Goal: Task Accomplishment & Management: Manage account settings

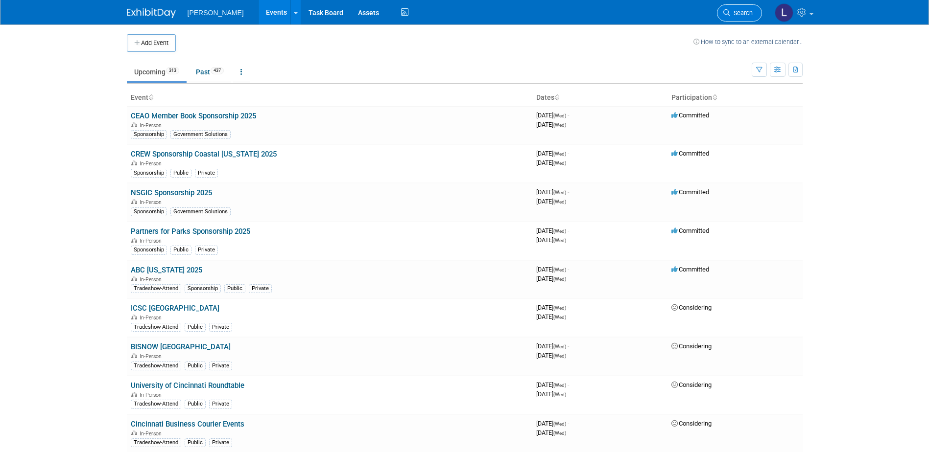
click at [737, 15] on span "Search" at bounding box center [741, 12] width 23 height 7
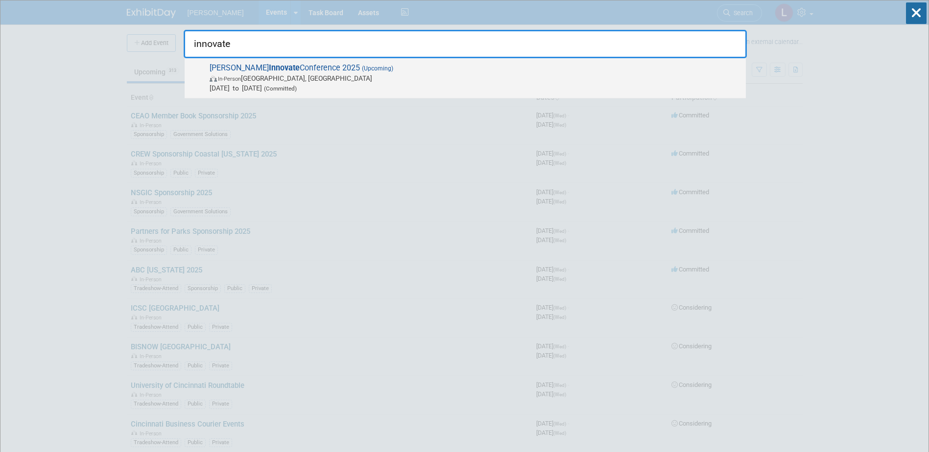
type input "innovate"
click at [600, 85] on span "[DATE] to [DATE] (Committed)" at bounding box center [475, 88] width 531 height 10
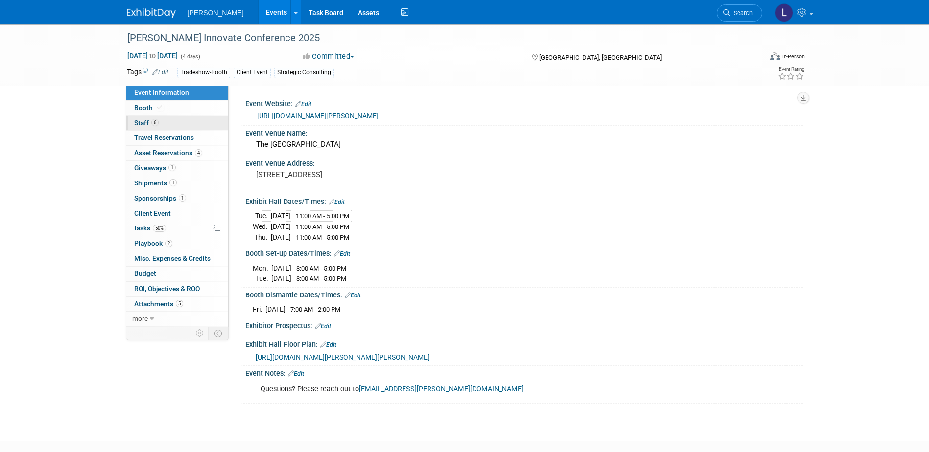
click at [149, 124] on span "Staff 6" at bounding box center [146, 123] width 24 height 8
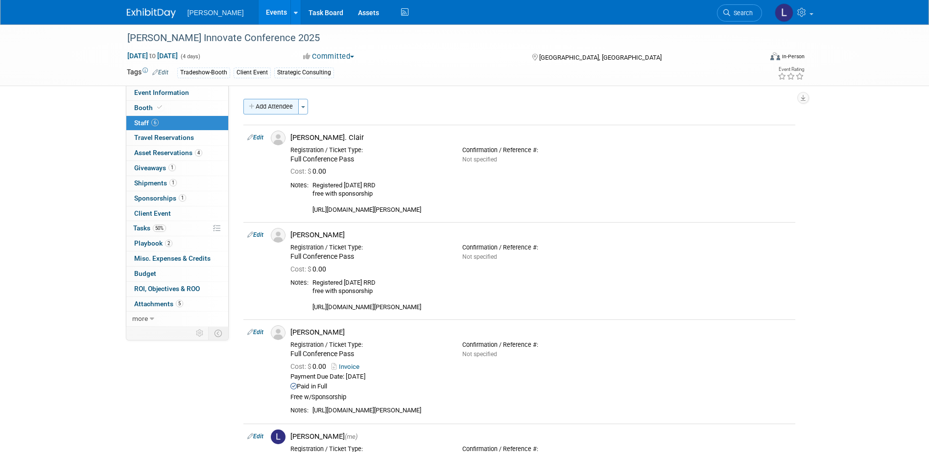
click at [272, 114] on button "Add Attendee" at bounding box center [270, 107] width 55 height 16
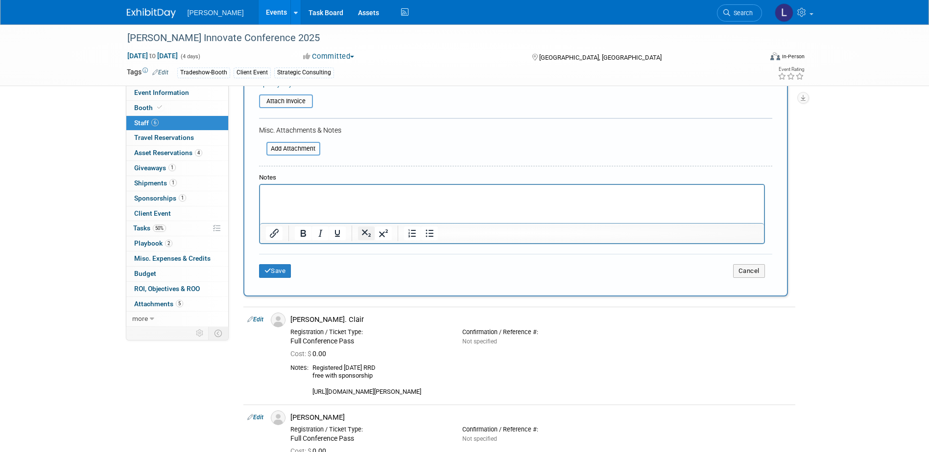
scroll to position [196, 0]
click at [328, 198] on html at bounding box center [511, 192] width 504 height 14
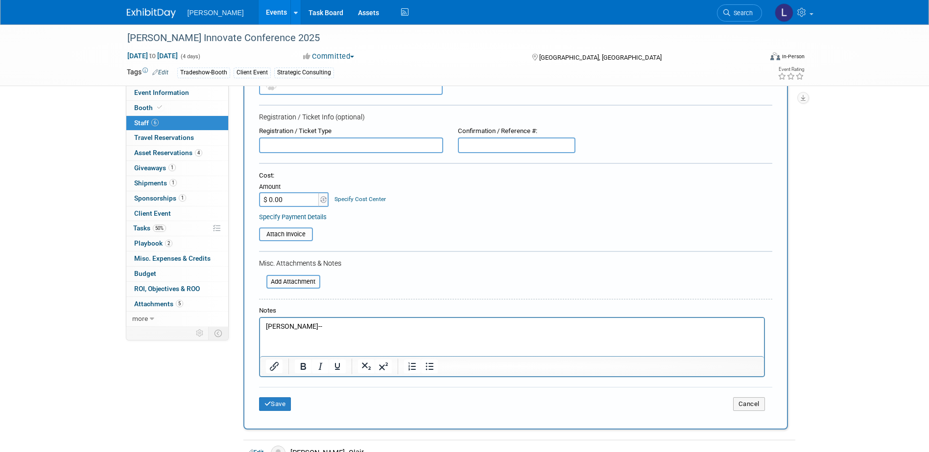
scroll to position [49, 0]
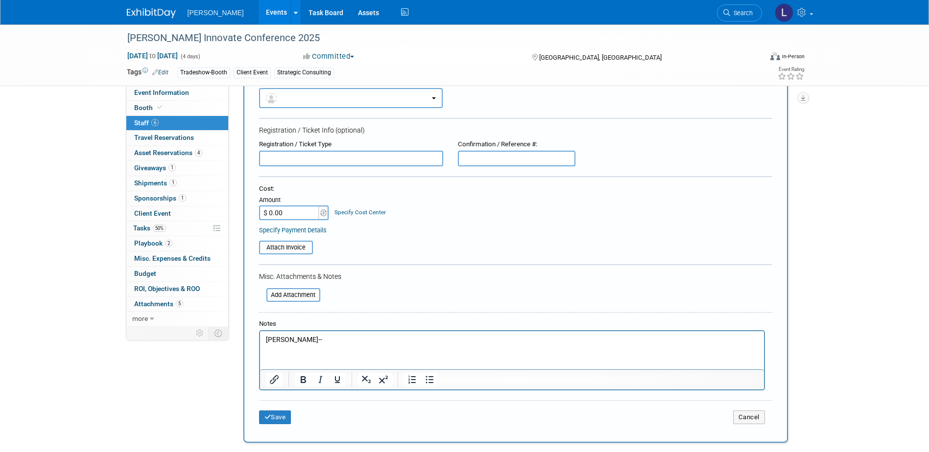
click at [328, 158] on input "text" at bounding box center [351, 159] width 184 height 16
click at [273, 159] on input "Sponsor rate--register through exhibitor portal" at bounding box center [351, 159] width 184 height 16
type input "Exhibitor rate--register through exhibitor portal"
click at [419, 340] on p "Brent Wilson--" at bounding box center [511, 340] width 493 height 10
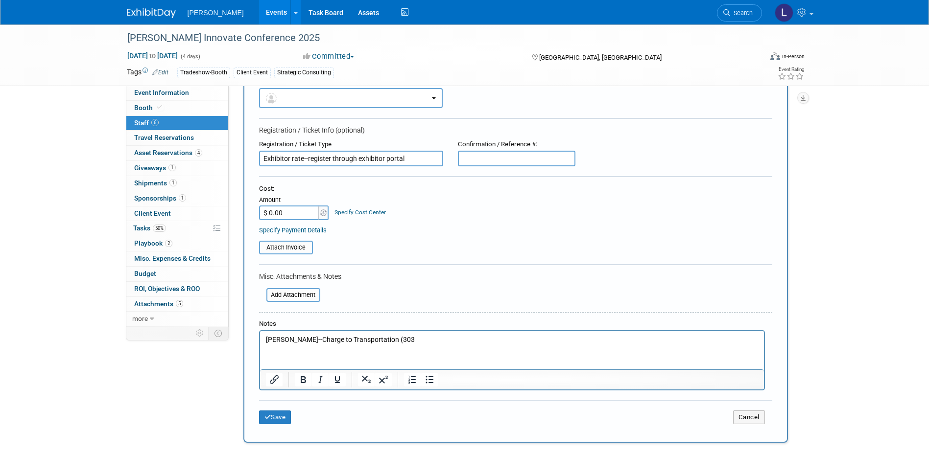
click at [419, 340] on p "Brent Wilson--Charge to Transportation (303" at bounding box center [511, 340] width 493 height 10
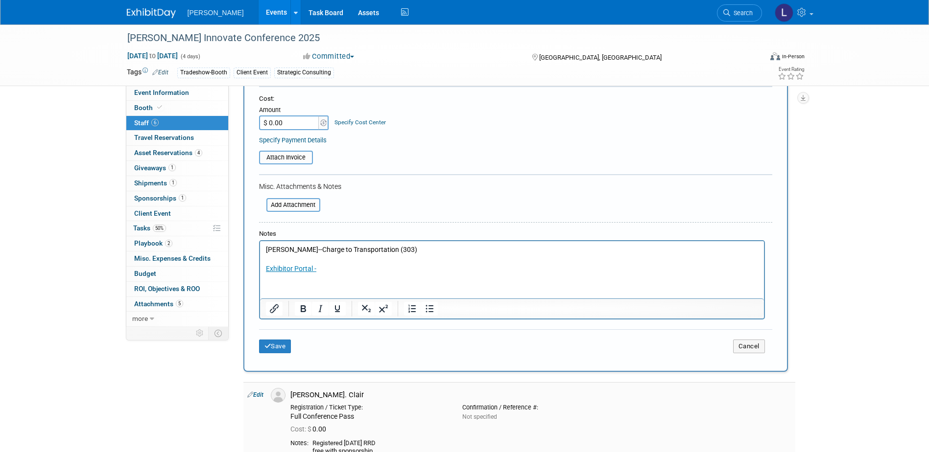
scroll to position [245, 0]
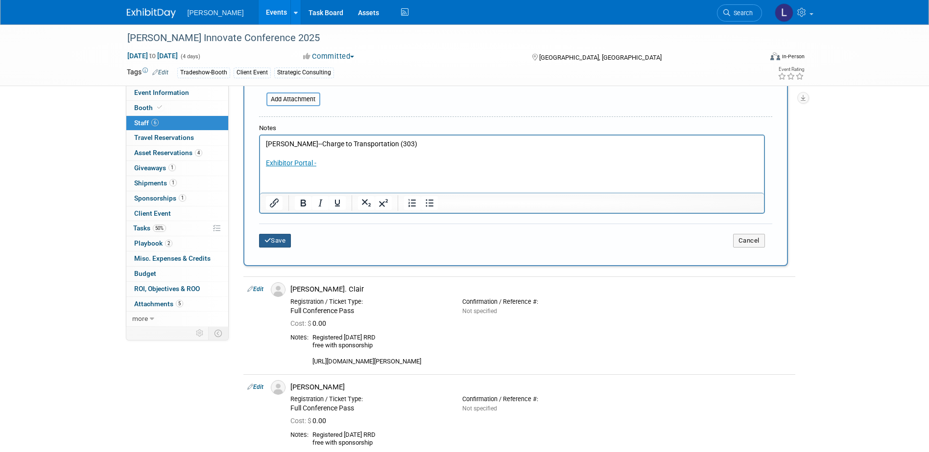
click at [279, 238] on button "Save" at bounding box center [275, 241] width 32 height 14
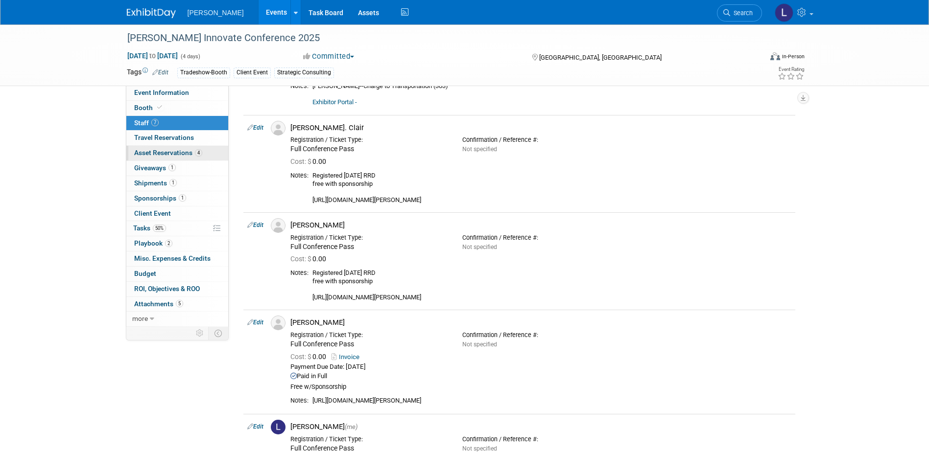
scroll to position [98, 0]
click at [144, 228] on span "Tasks 50%" at bounding box center [149, 228] width 33 height 8
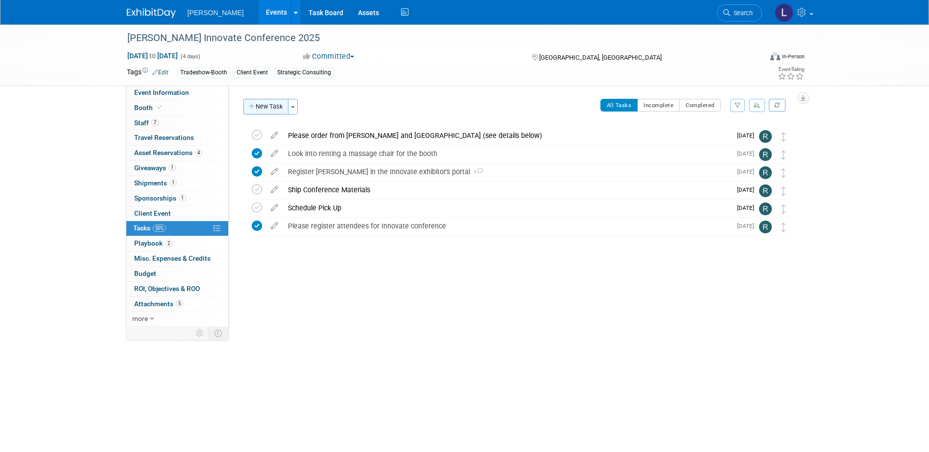
click at [269, 108] on button "New Task" at bounding box center [265, 107] width 45 height 16
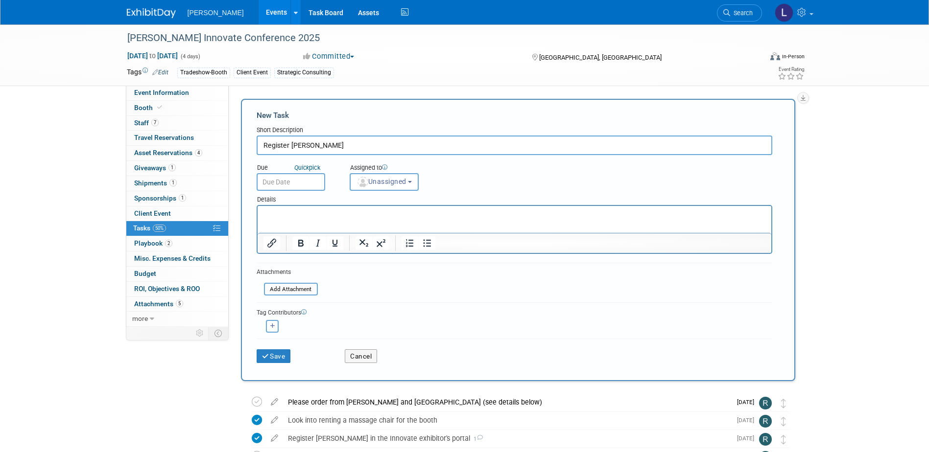
type input "Register Brent Wilson"
click at [266, 177] on input "text" at bounding box center [291, 182] width 69 height 18
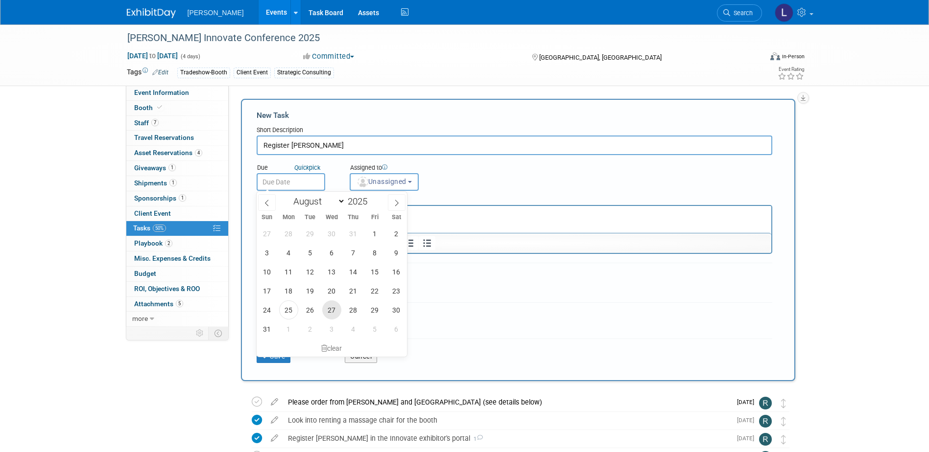
click at [334, 309] on span "27" at bounding box center [331, 310] width 19 height 19
type input "Aug 27, 2025"
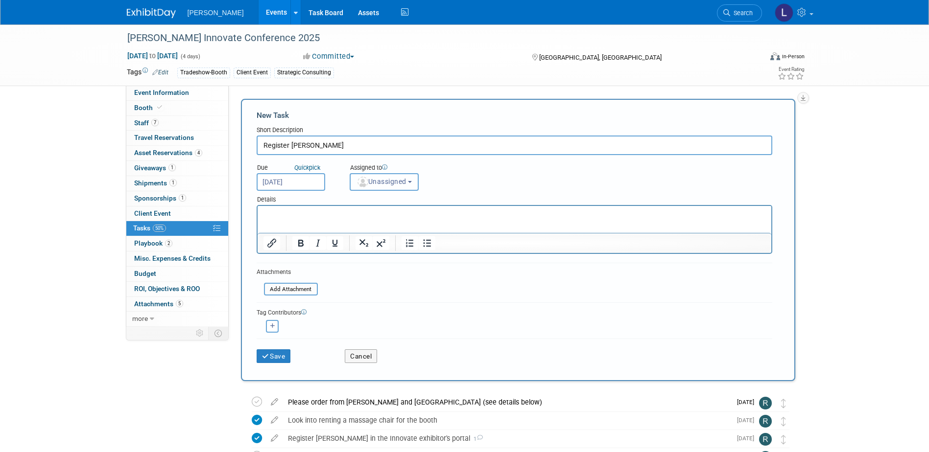
click at [371, 182] on span "Unassigned" at bounding box center [381, 182] width 50 height 8
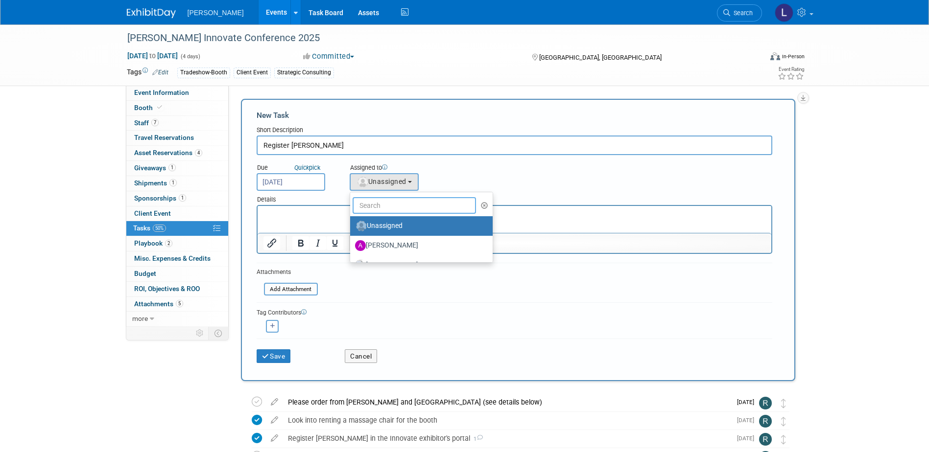
click at [372, 210] on input "text" at bounding box center [415, 205] width 124 height 17
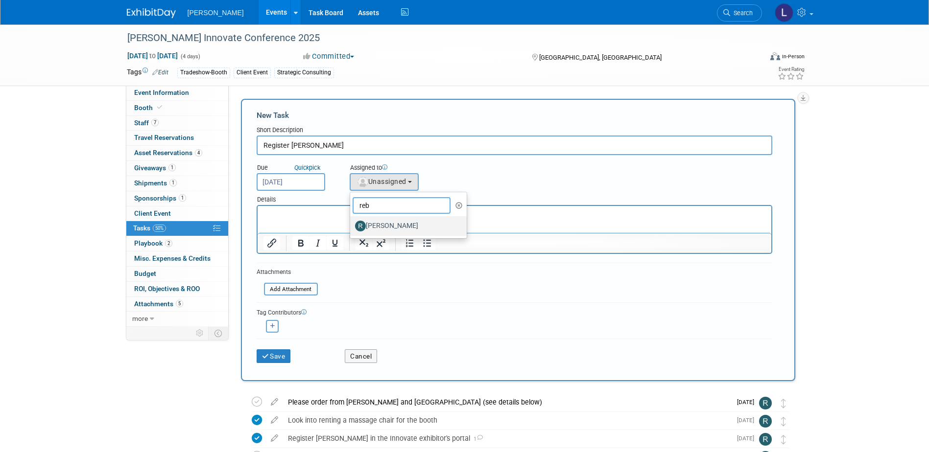
type input "reb"
click at [379, 229] on label "Rebecca Deis" at bounding box center [406, 226] width 102 height 16
drag, startPoint x: 636, startPoint y: 435, endPoint x: 306, endPoint y: 214, distance: 396.8
click at [306, 214] on p "Rich Text Area. Press ALT-0 for help." at bounding box center [514, 215] width 502 height 10
click at [384, 223] on label "Rebecca Deis" at bounding box center [406, 226] width 102 height 16
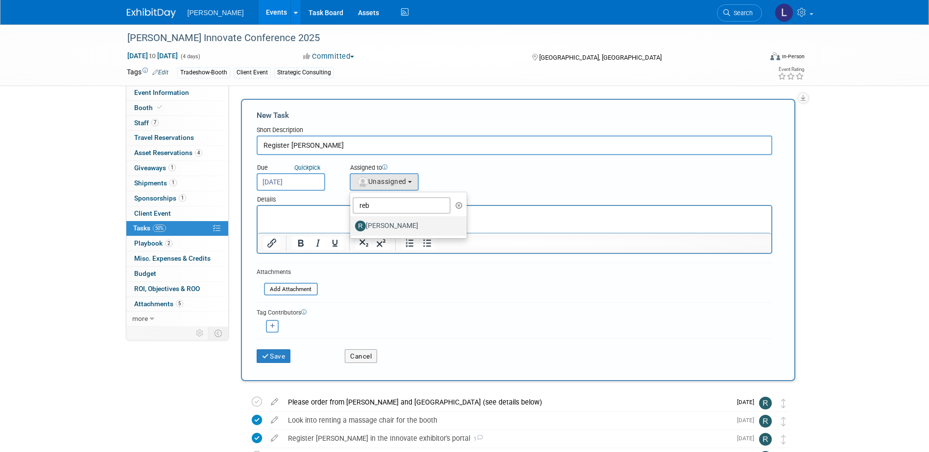
click at [352, 223] on input "Rebecca Deis" at bounding box center [348, 225] width 6 height 6
select select "844a177d-a181-44ff-a72a-5731d68e4351"
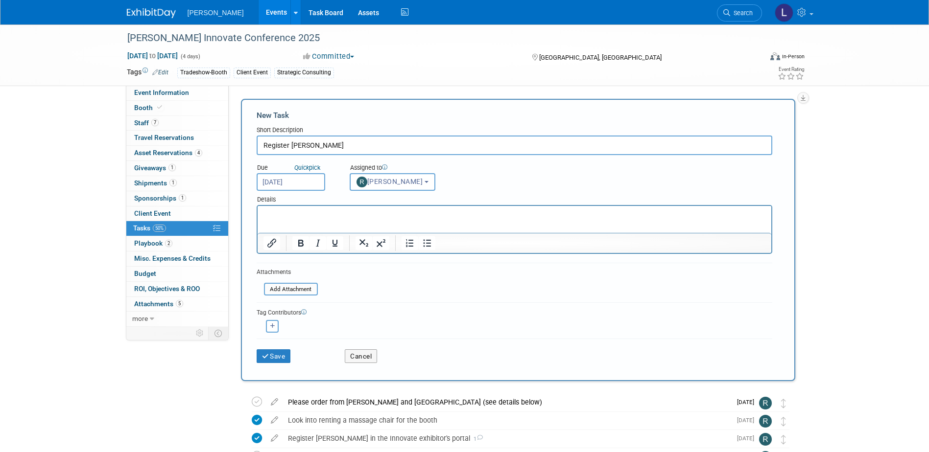
click at [291, 214] on p "Rich Text Area. Press ALT-0 for help." at bounding box center [514, 215] width 502 height 10
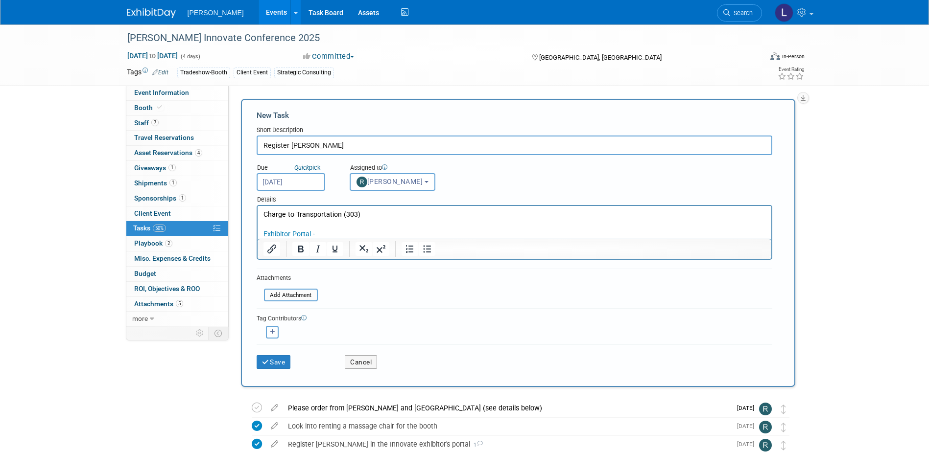
click at [275, 334] on button "button" at bounding box center [272, 332] width 13 height 13
select select
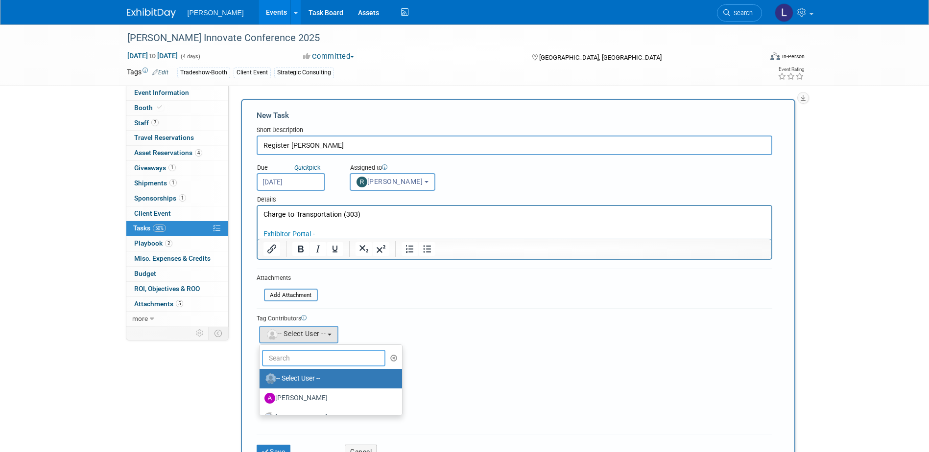
click at [301, 352] on input "text" at bounding box center [324, 358] width 124 height 17
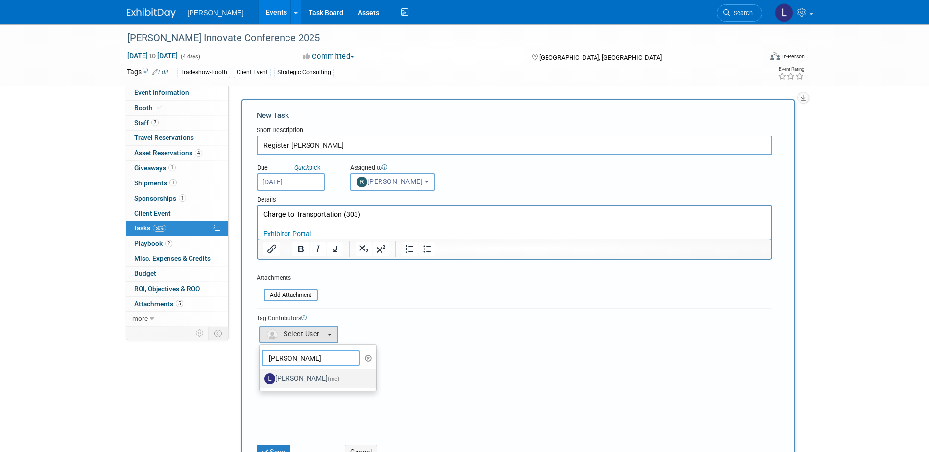
type input "spann"
click at [292, 375] on label "Latice Spann (me)" at bounding box center [315, 379] width 102 height 16
click at [261, 375] on input "Latice Spann (me)" at bounding box center [258, 378] width 6 height 6
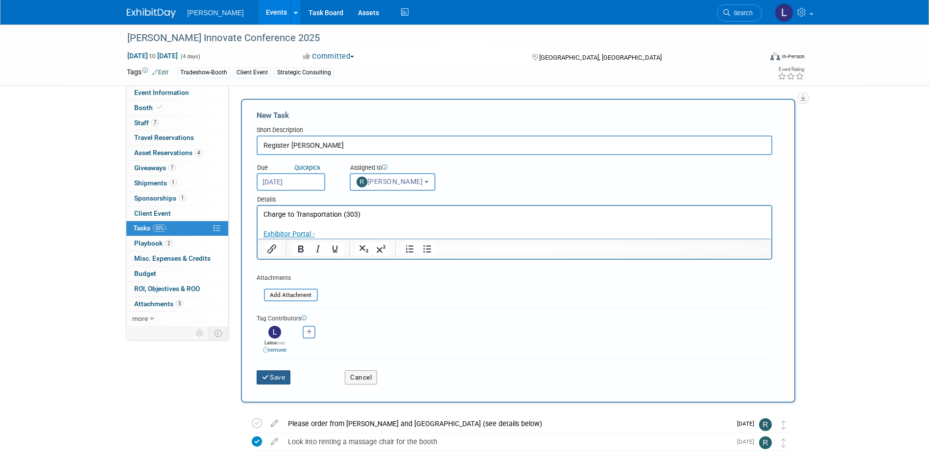
click at [268, 380] on icon "submit" at bounding box center [266, 378] width 8 height 7
